Goal: Navigation & Orientation: Find specific page/section

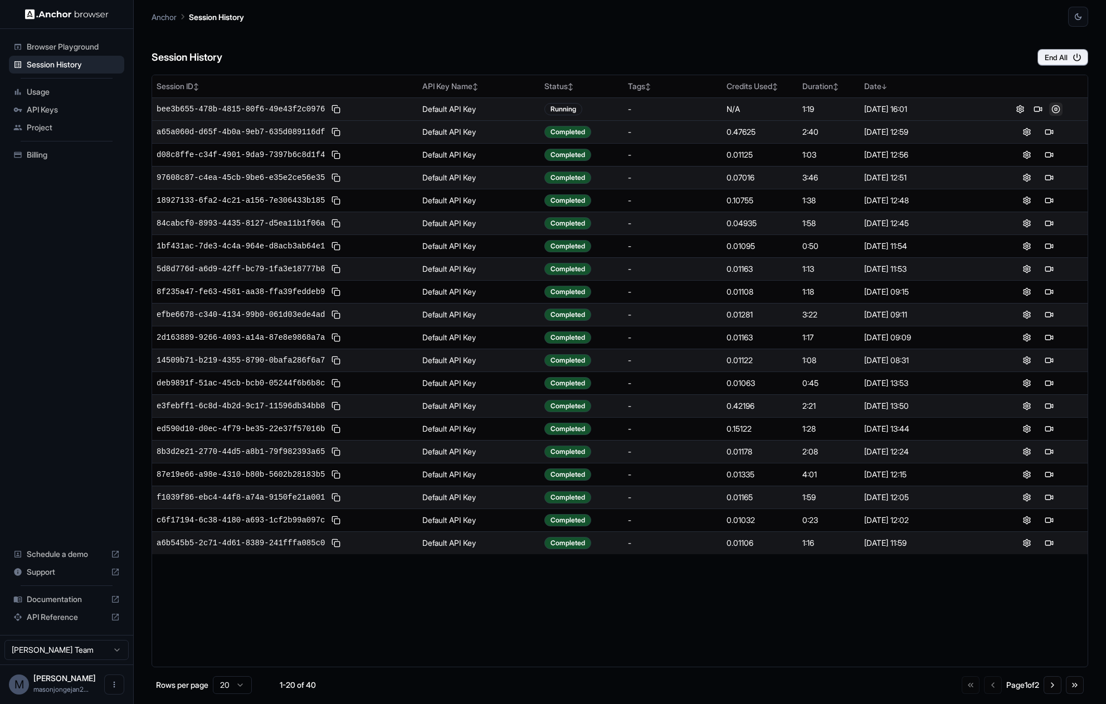
click at [1056, 106] on button at bounding box center [1055, 108] width 13 height 13
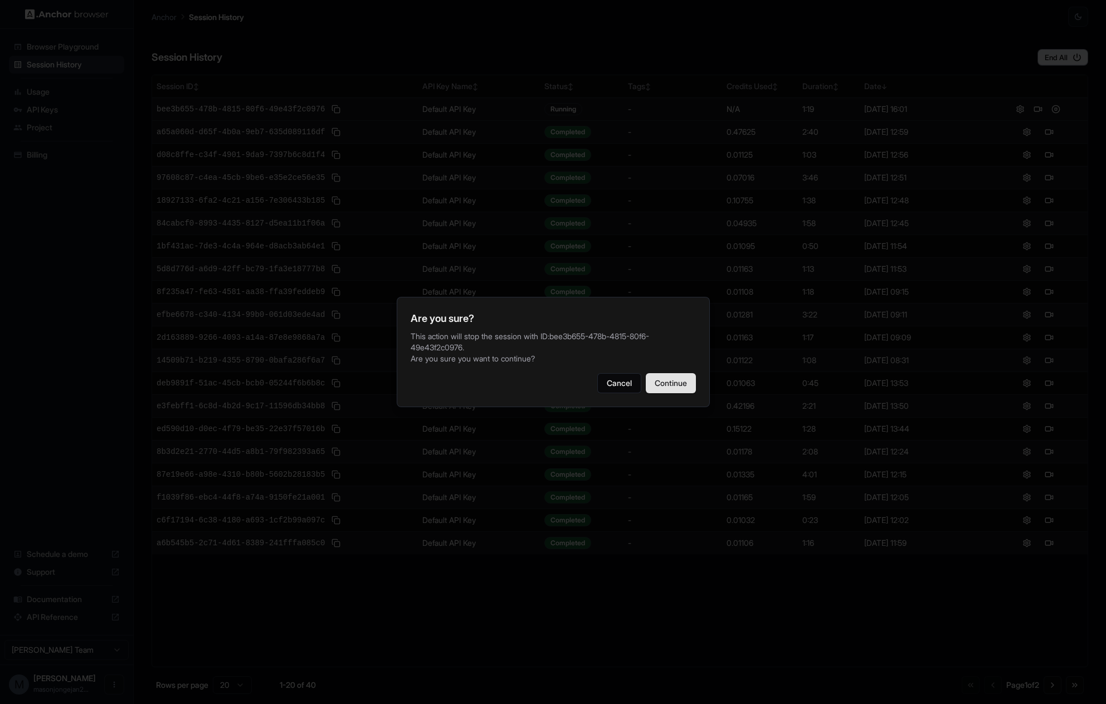
click at [658, 382] on button "Continue" at bounding box center [671, 383] width 50 height 20
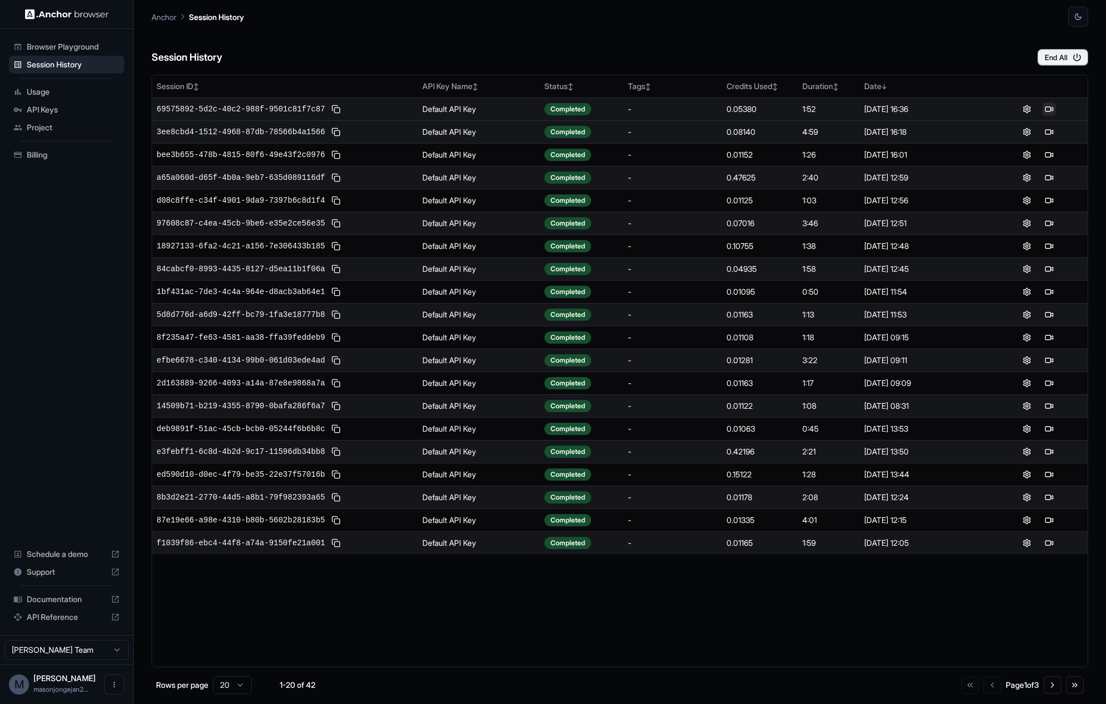
click at [1045, 109] on button at bounding box center [1048, 108] width 13 height 13
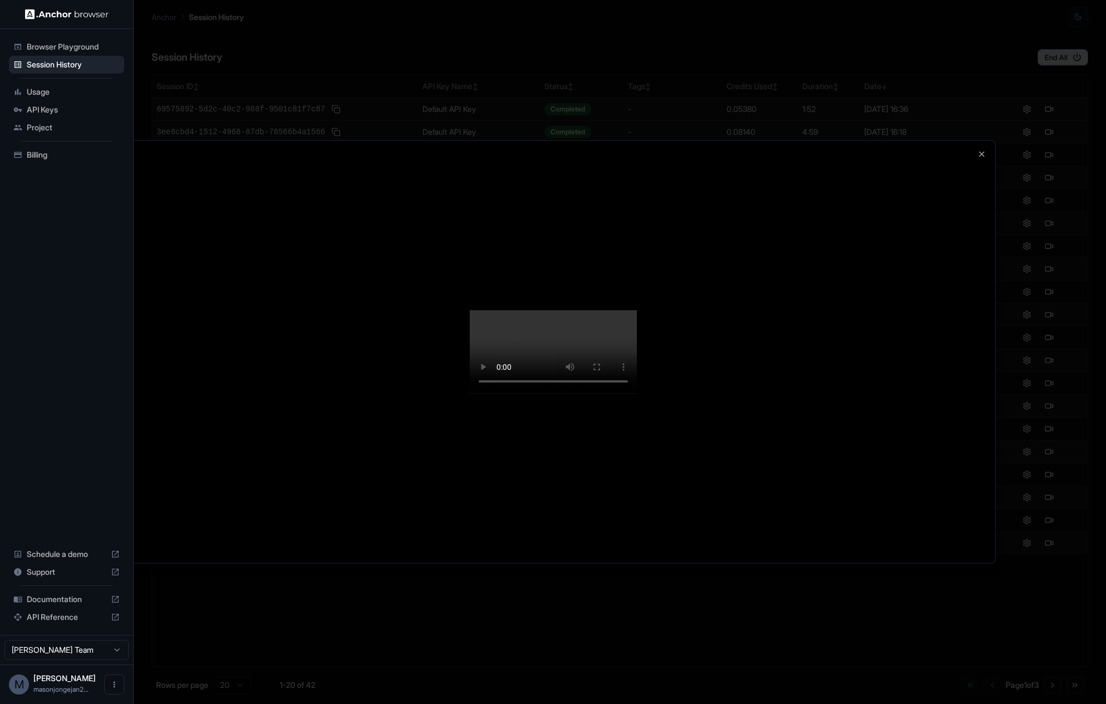
click at [637, 394] on video at bounding box center [553, 352] width 167 height 84
click at [978, 150] on icon "button" at bounding box center [981, 154] width 9 height 9
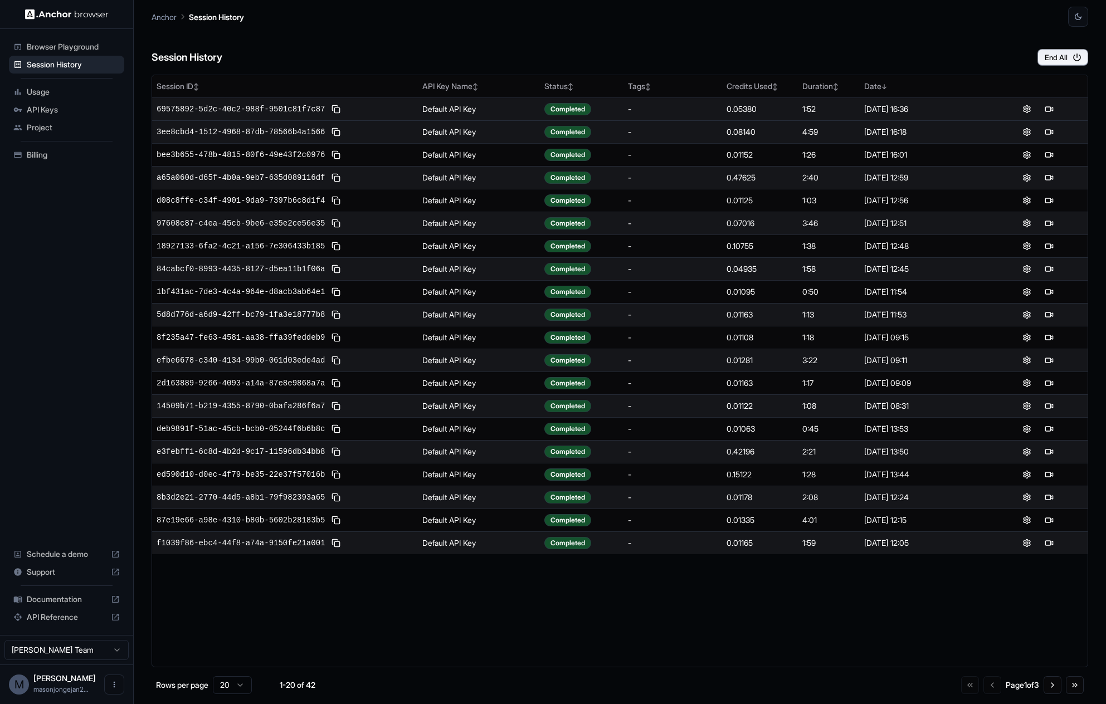
click at [49, 90] on span "Usage" at bounding box center [73, 91] width 93 height 11
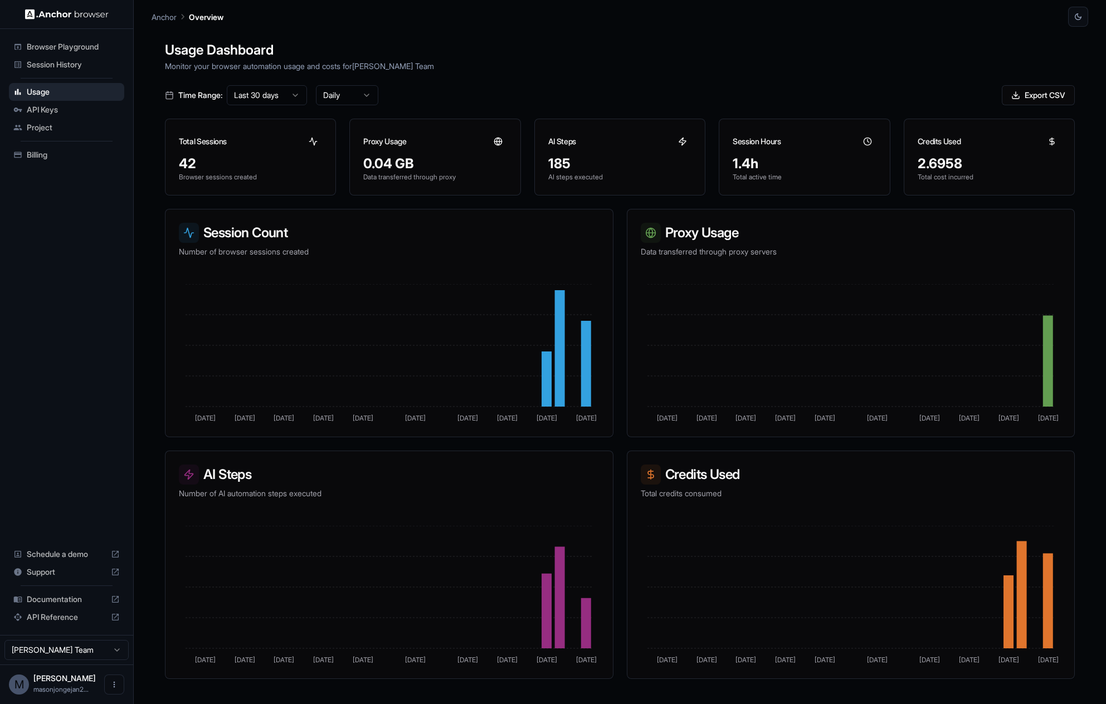
click at [50, 65] on span "Session History" at bounding box center [73, 64] width 93 height 11
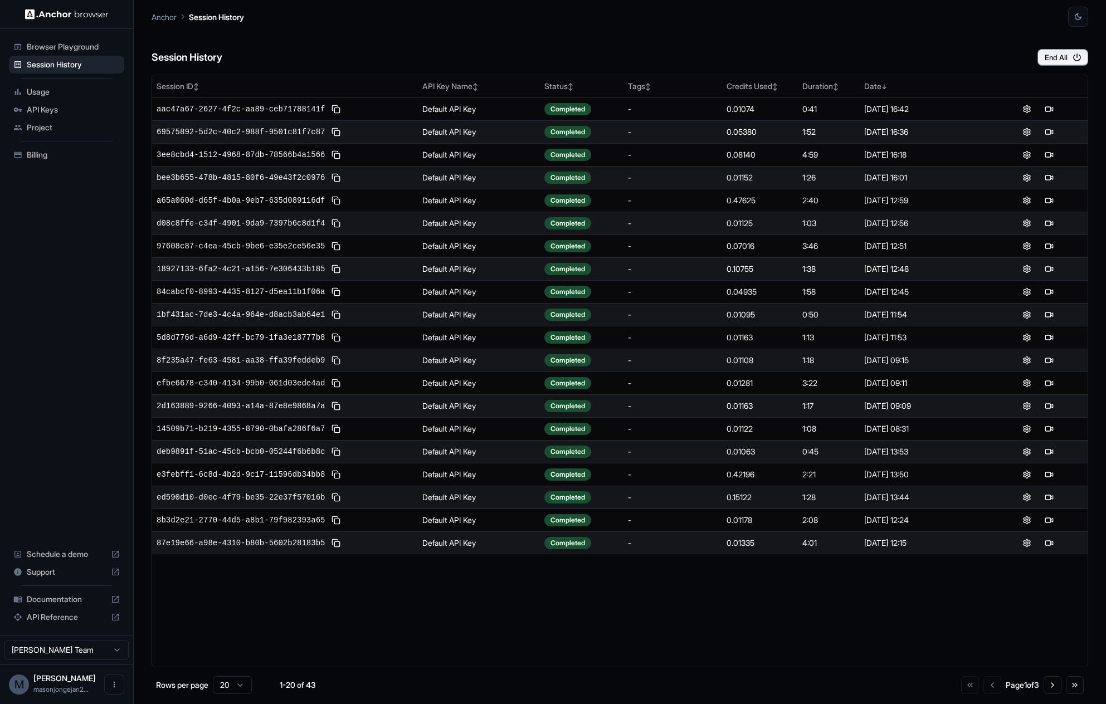
click at [71, 101] on div "API Keys" at bounding box center [66, 110] width 115 height 18
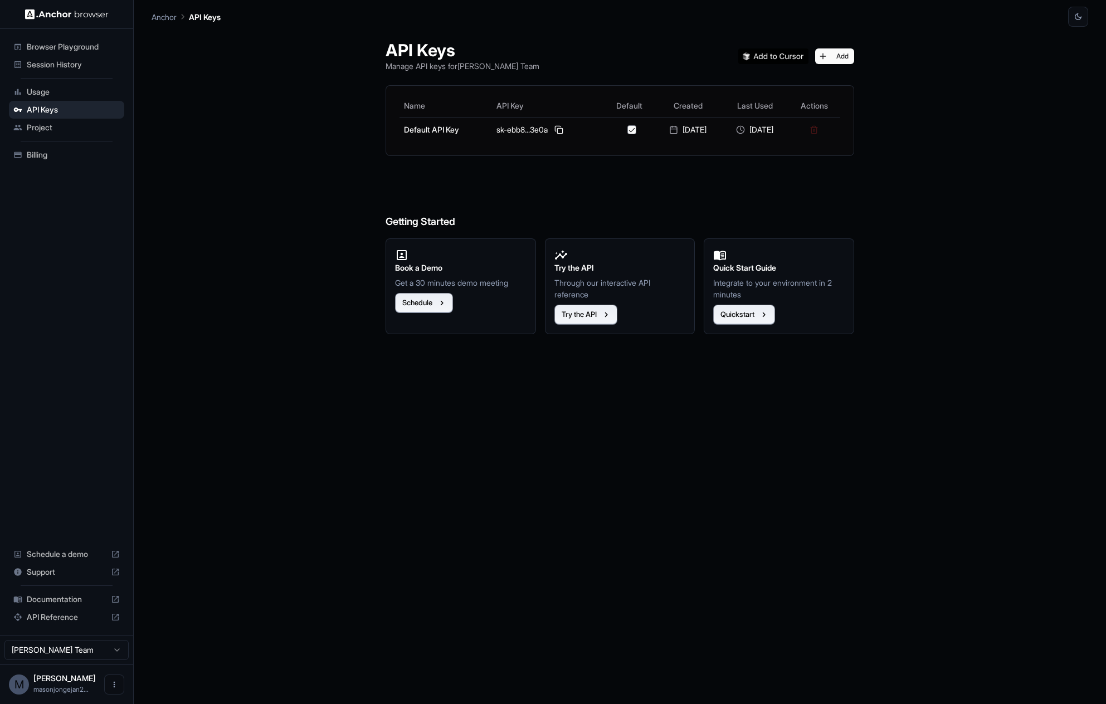
click at [69, 92] on span "Usage" at bounding box center [73, 91] width 93 height 11
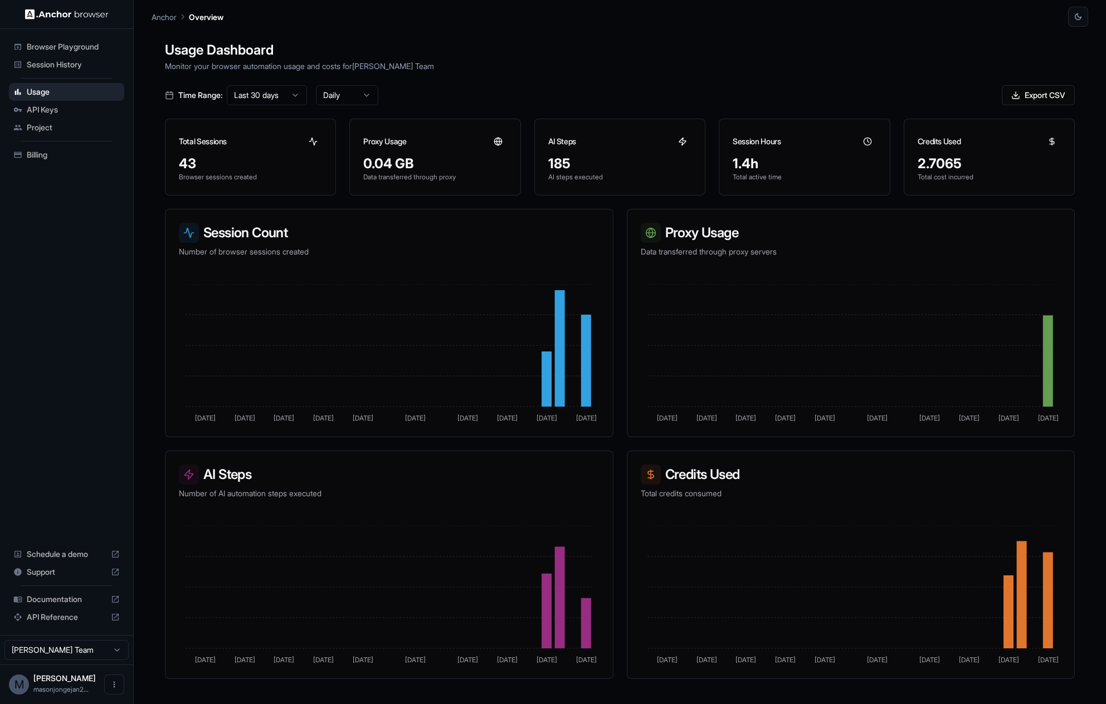
click at [40, 153] on span "Billing" at bounding box center [73, 154] width 93 height 11
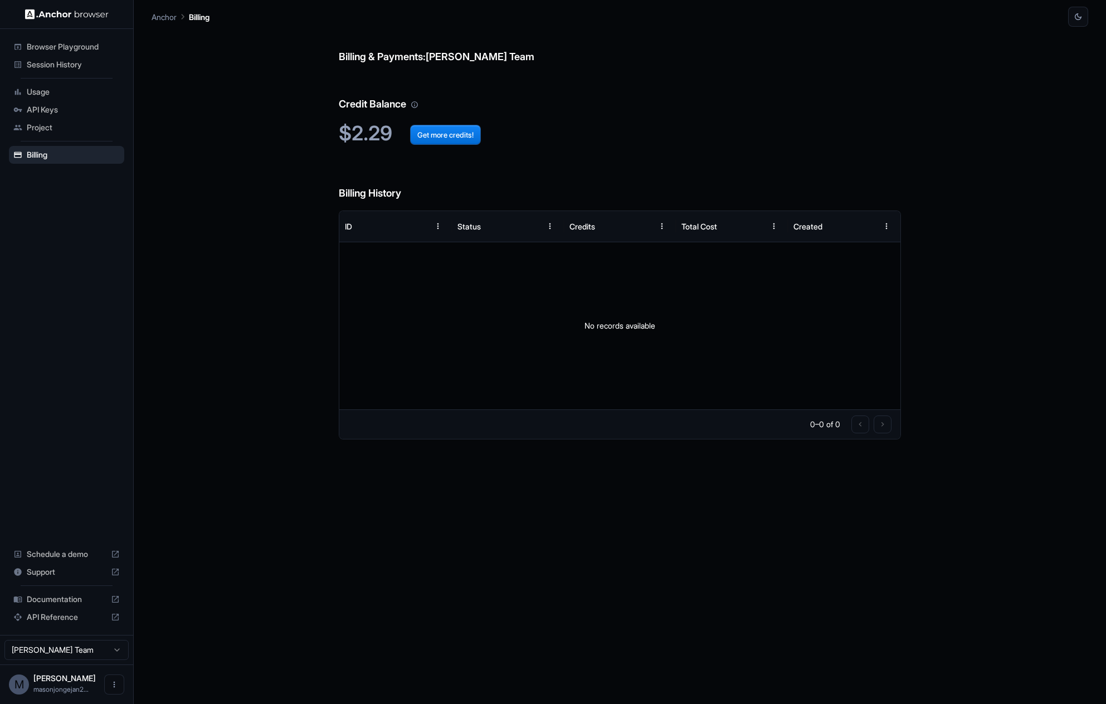
click at [61, 61] on span "Session History" at bounding box center [73, 64] width 93 height 11
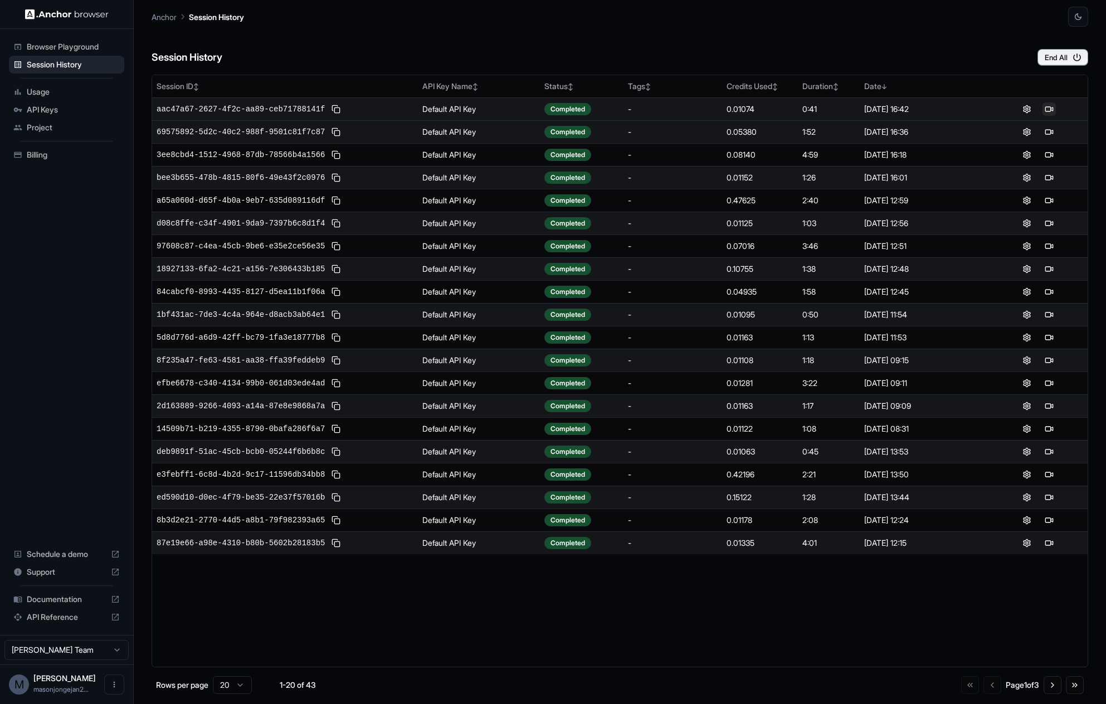
click at [1049, 110] on button at bounding box center [1048, 108] width 13 height 13
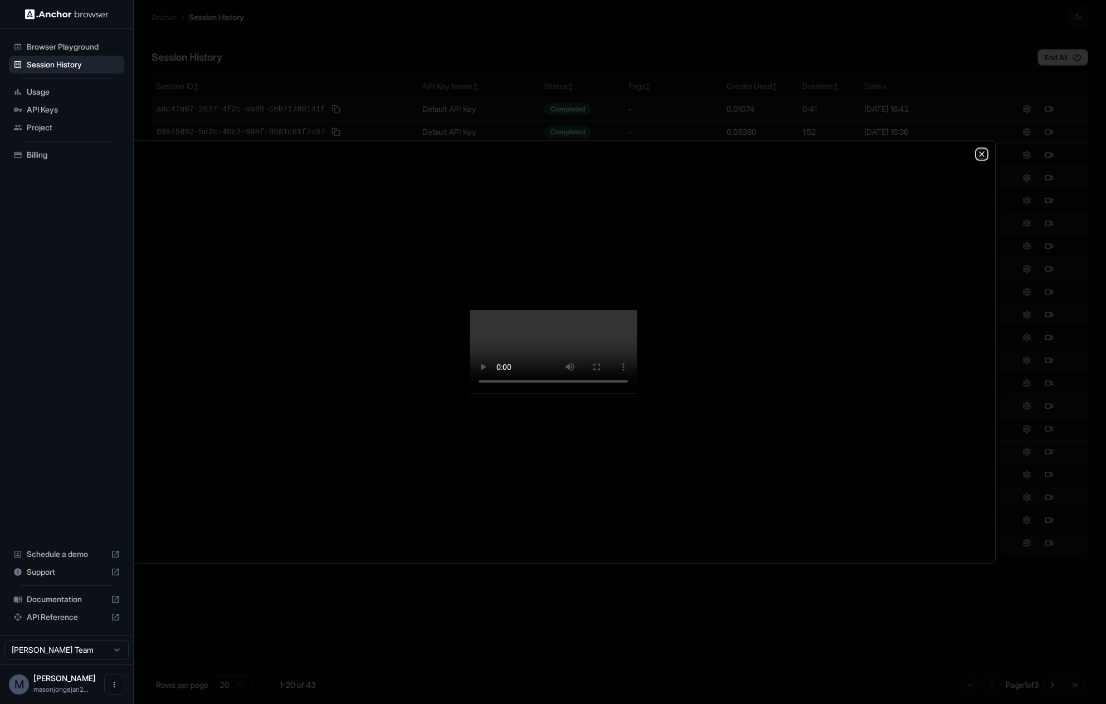
click at [980, 152] on icon "button" at bounding box center [981, 154] width 4 height 4
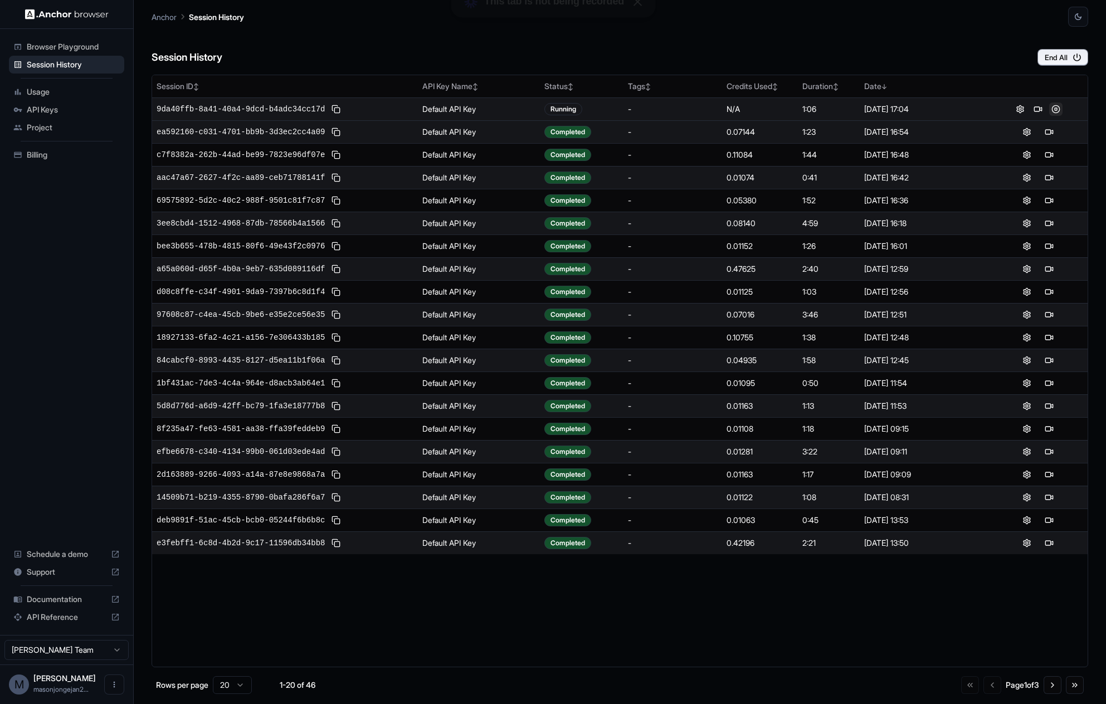
click at [1054, 110] on button at bounding box center [1055, 108] width 13 height 13
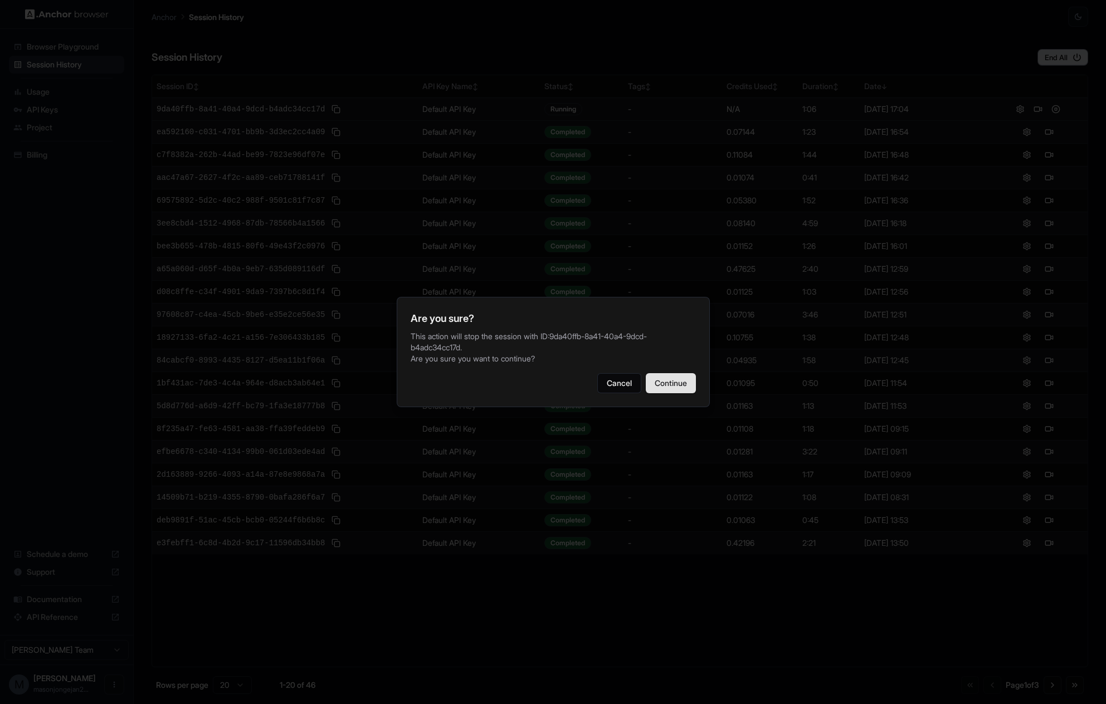
click at [660, 384] on button "Continue" at bounding box center [671, 383] width 50 height 20
